Goal: Check status: Check status

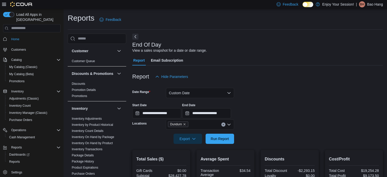
scroll to position [95, 0]
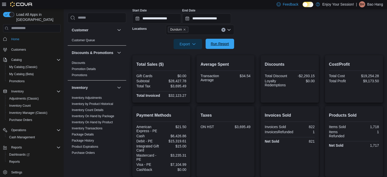
click at [224, 46] on span "Run Report" at bounding box center [220, 44] width 22 height 10
click at [186, 29] on icon "Remove Dundurn from selection in this group" at bounding box center [184, 29] width 3 height 3
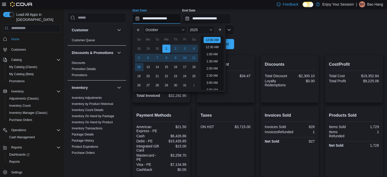
click at [178, 23] on input "**********" at bounding box center [156, 18] width 49 height 10
click at [256, 41] on form "**********" at bounding box center [257, 18] width 250 height 62
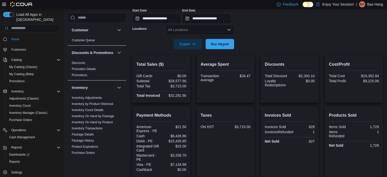
scroll to position [44, 0]
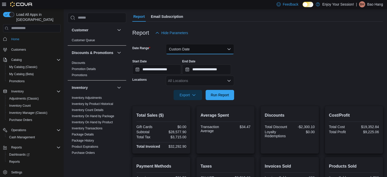
click at [182, 44] on button "Custom Date" at bounding box center [200, 49] width 68 height 10
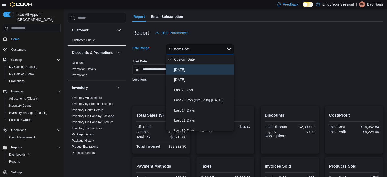
click at [183, 69] on span "[DATE]" at bounding box center [203, 69] width 58 height 6
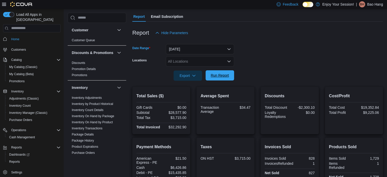
click at [216, 79] on span "Run Report" at bounding box center [220, 75] width 22 height 10
click at [204, 63] on div "All Locations" at bounding box center [200, 61] width 68 height 10
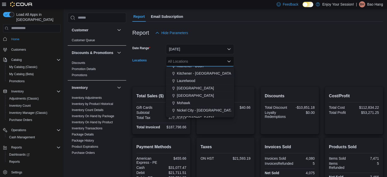
scroll to position [127, 0]
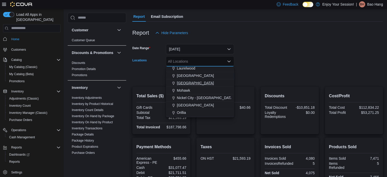
drag, startPoint x: 191, startPoint y: 89, endPoint x: 202, endPoint y: 82, distance: 12.7
click at [192, 88] on div "Mohawk" at bounding box center [200, 90] width 62 height 5
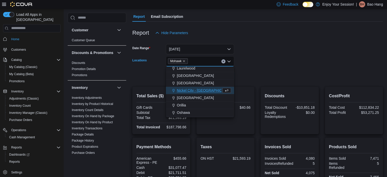
click at [300, 68] on div at bounding box center [257, 68] width 250 height 4
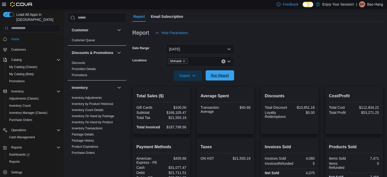
click at [231, 75] on button "Run Report" at bounding box center [219, 75] width 28 height 10
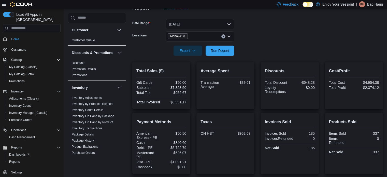
scroll to position [60, 0]
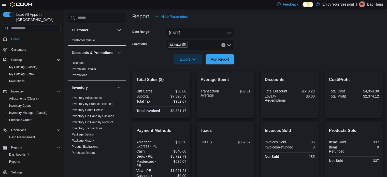
click at [185, 43] on icon "Remove Mohawk from selection in this group" at bounding box center [183, 44] width 3 height 3
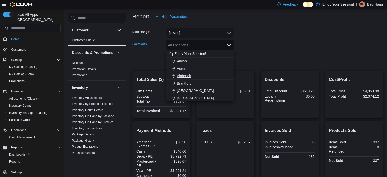
click at [191, 76] on div "Binbrook" at bounding box center [200, 75] width 62 height 5
click at [253, 55] on form "Date Range [DATE] Locations [GEOGRAPHIC_DATA] Combo box. Selected. [GEOGRAPHIC_…" at bounding box center [257, 43] width 250 height 43
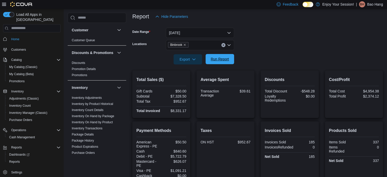
click at [222, 62] on span "Run Report" at bounding box center [220, 59] width 22 height 10
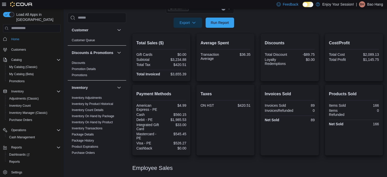
scroll to position [77, 0]
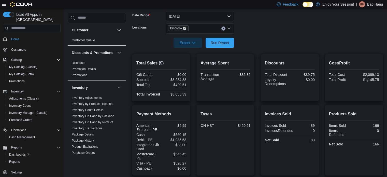
click at [186, 29] on icon "Remove Binbrook from selection in this group" at bounding box center [184, 28] width 3 height 3
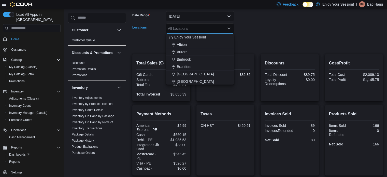
click at [188, 43] on div "Albion" at bounding box center [200, 44] width 62 height 5
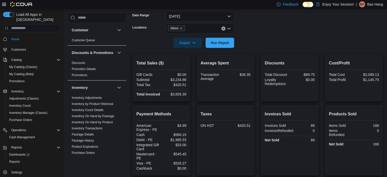
click at [270, 38] on form "Date Range [DATE] Locations Albion Export Run Report" at bounding box center [257, 26] width 250 height 43
click at [225, 40] on span "Run Report" at bounding box center [220, 42] width 18 height 5
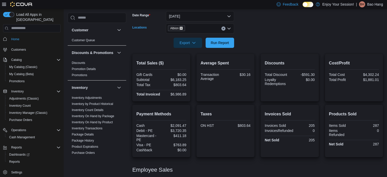
click at [181, 29] on icon "Remove Albion from selection in this group" at bounding box center [181, 28] width 3 height 3
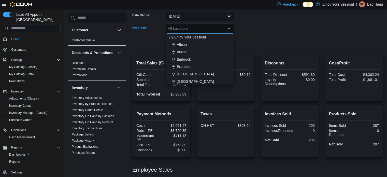
scroll to position [25, 0]
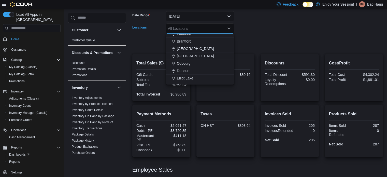
click at [194, 64] on div "Cobourg" at bounding box center [200, 63] width 62 height 5
click at [261, 47] on form "Date Range [DATE] Locations [GEOGRAPHIC_DATA] Combo box. Selected. [GEOGRAPHIC_…" at bounding box center [257, 26] width 250 height 43
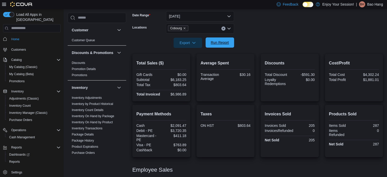
click at [224, 44] on span "Run Report" at bounding box center [220, 42] width 18 height 5
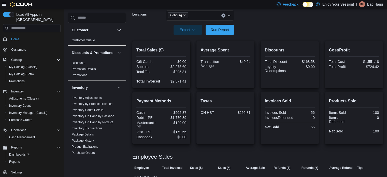
scroll to position [33, 0]
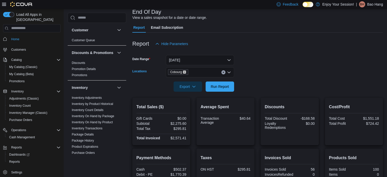
click at [184, 70] on icon "Remove Cobourg from selection in this group" at bounding box center [184, 71] width 3 height 3
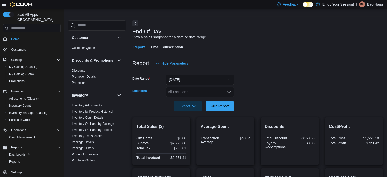
scroll to position [7, 0]
